Goal: Go to known website: Access a specific website the user already knows

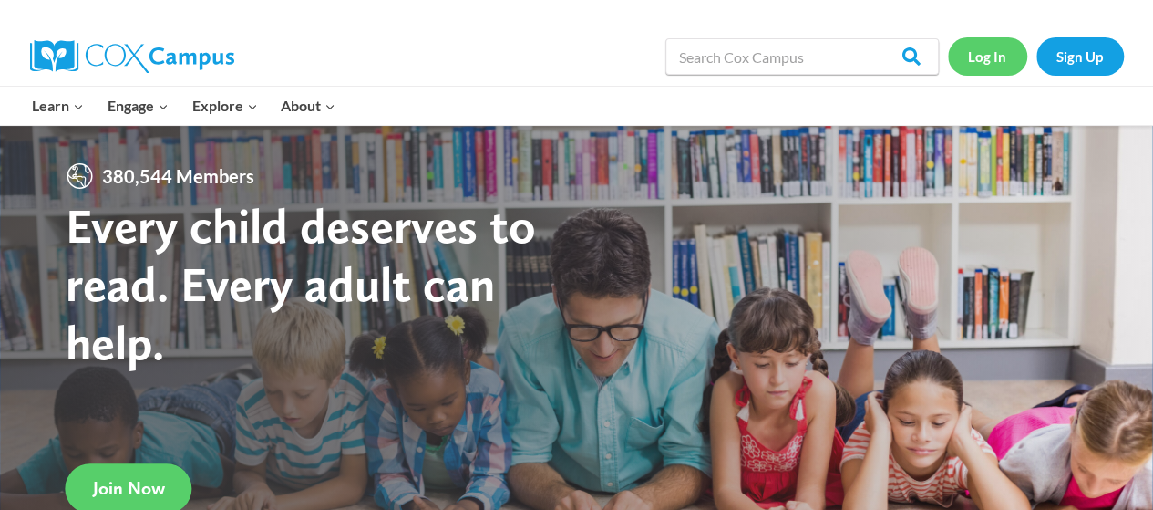
click at [992, 59] on link "Log In" at bounding box center [987, 55] width 79 height 37
click at [983, 54] on link "Log In" at bounding box center [987, 55] width 79 height 37
click at [990, 57] on link "Log In" at bounding box center [987, 55] width 79 height 37
